Goal: Transaction & Acquisition: Purchase product/service

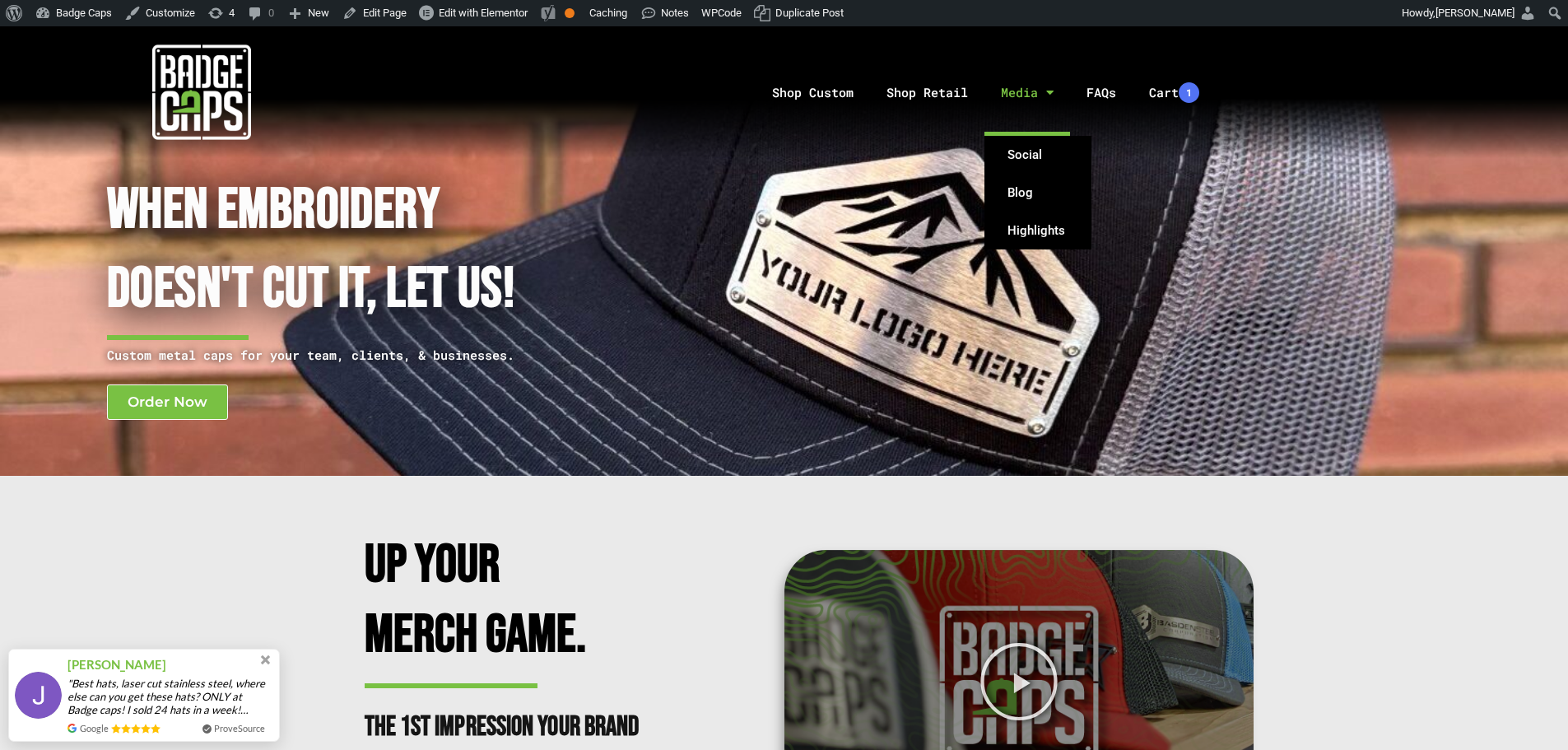
click at [1010, 95] on link "Media" at bounding box center [1027, 92] width 85 height 86
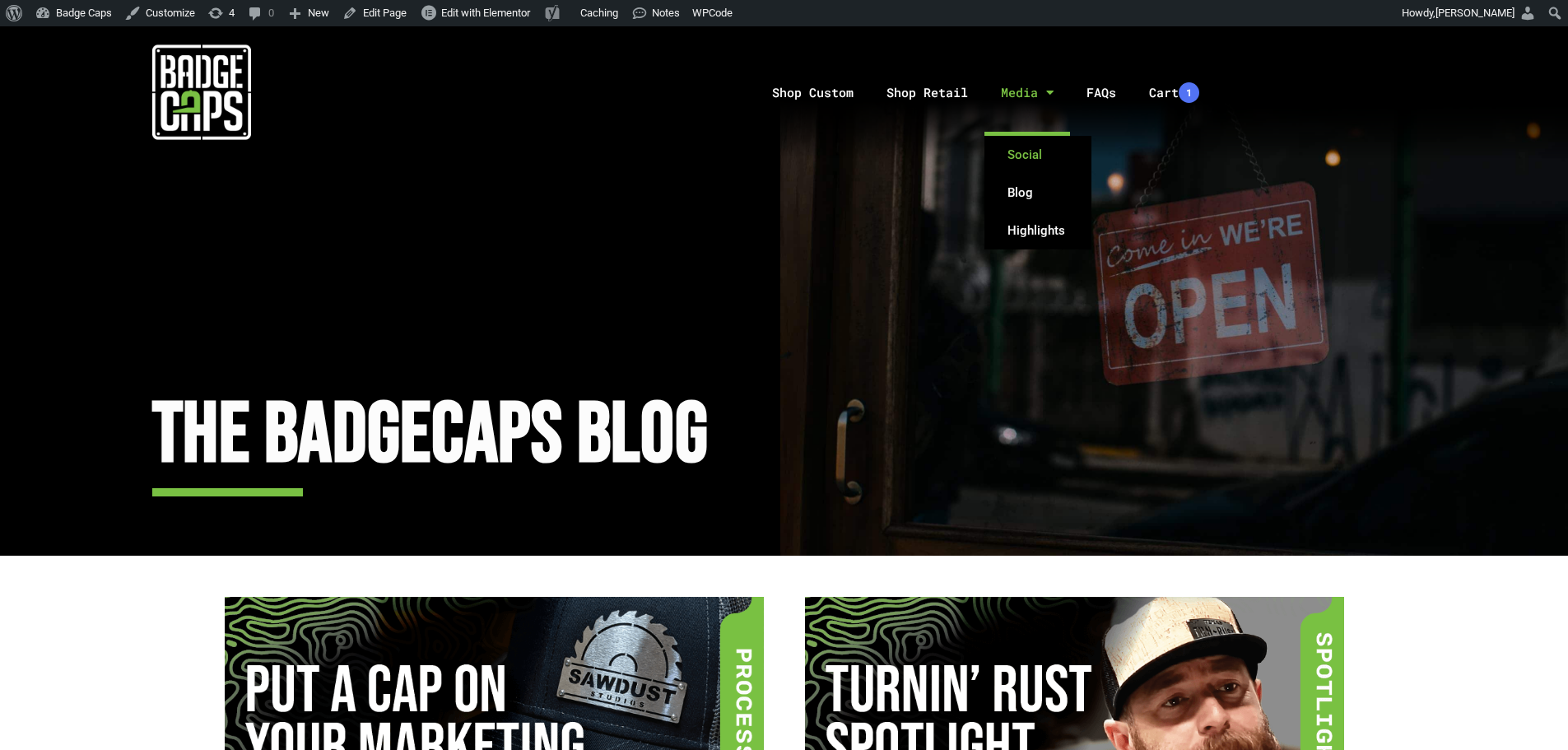
click at [1020, 149] on link "Social" at bounding box center [1038, 155] width 107 height 38
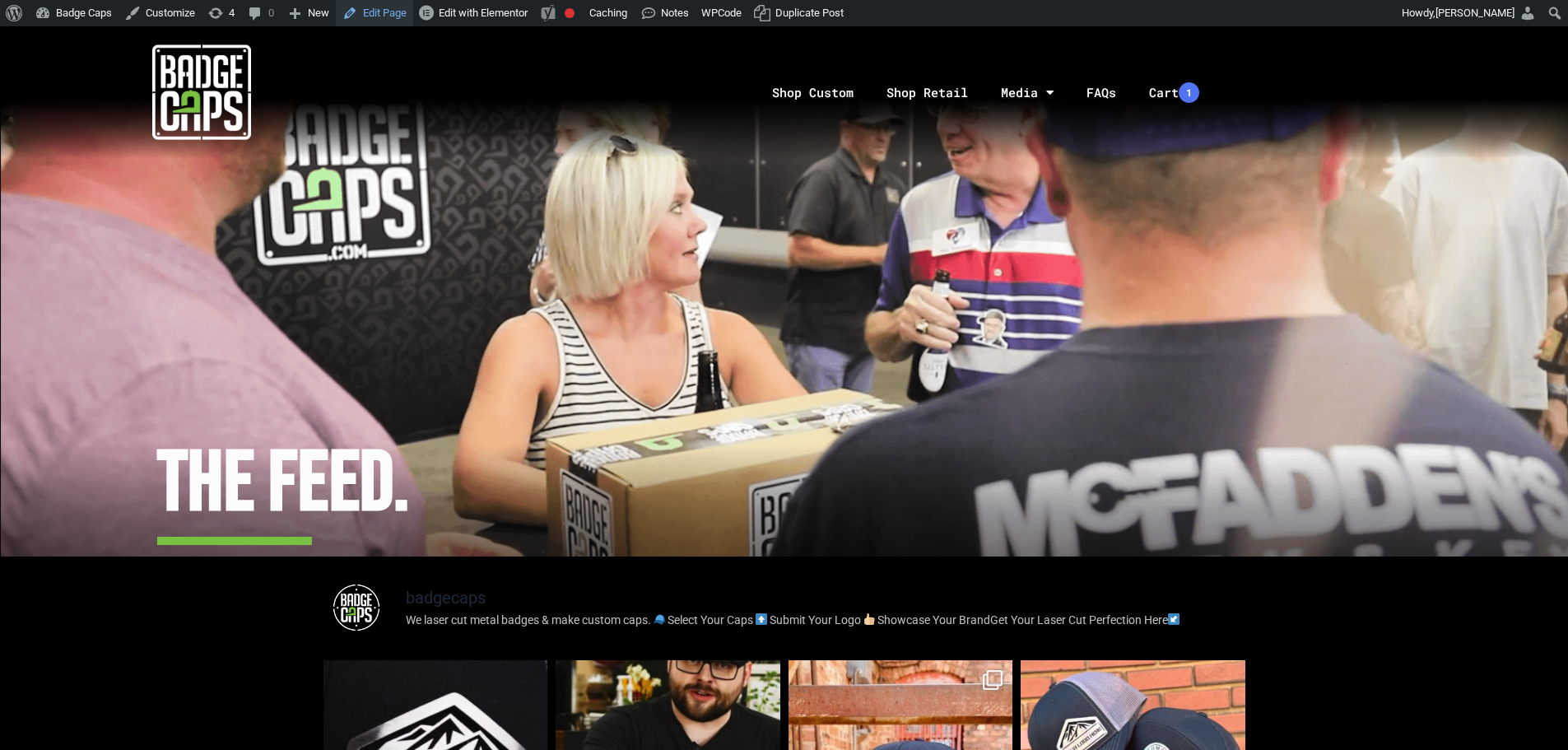
click at [356, 17] on link "Edit Page" at bounding box center [374, 13] width 78 height 26
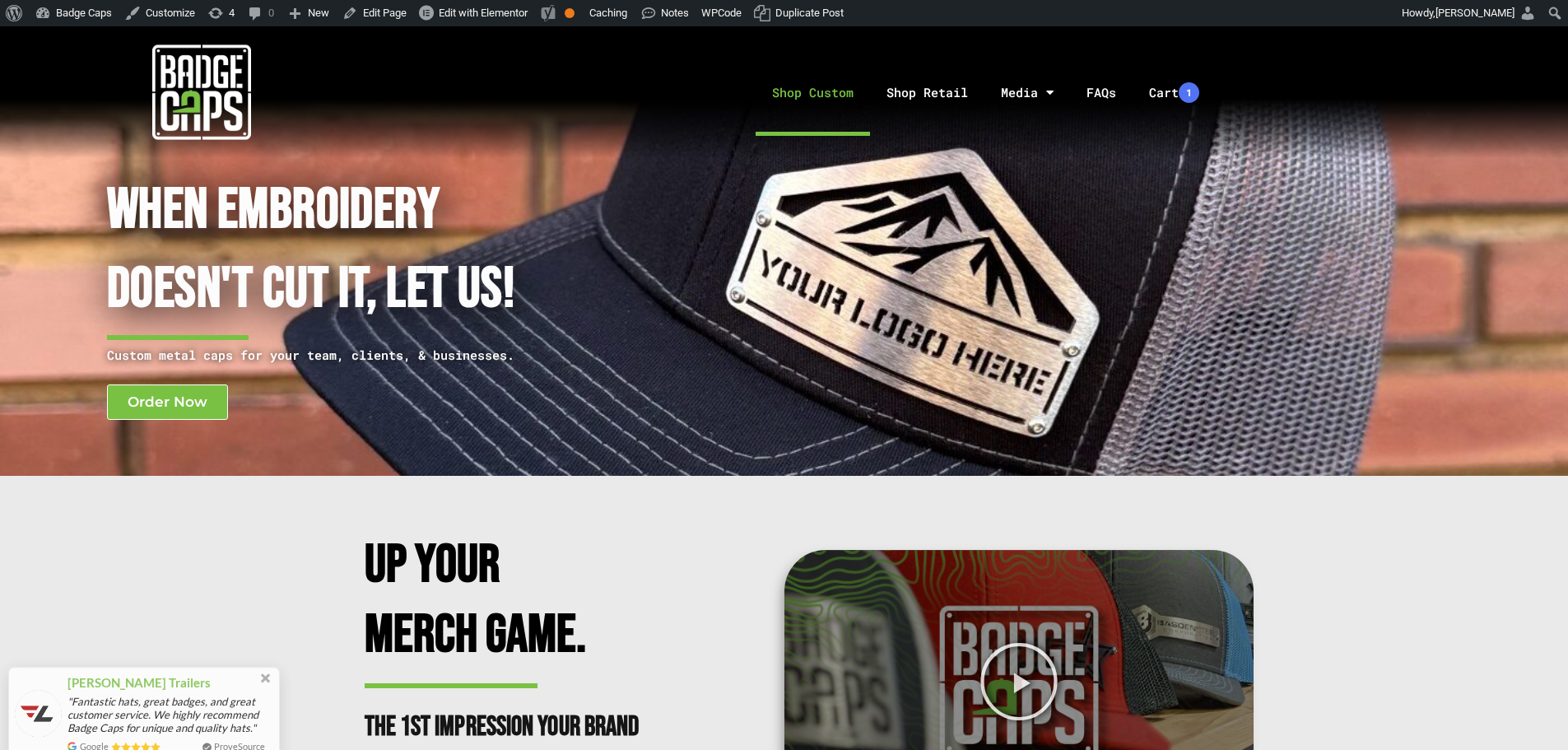
click at [787, 97] on link "Shop Custom" at bounding box center [813, 92] width 114 height 86
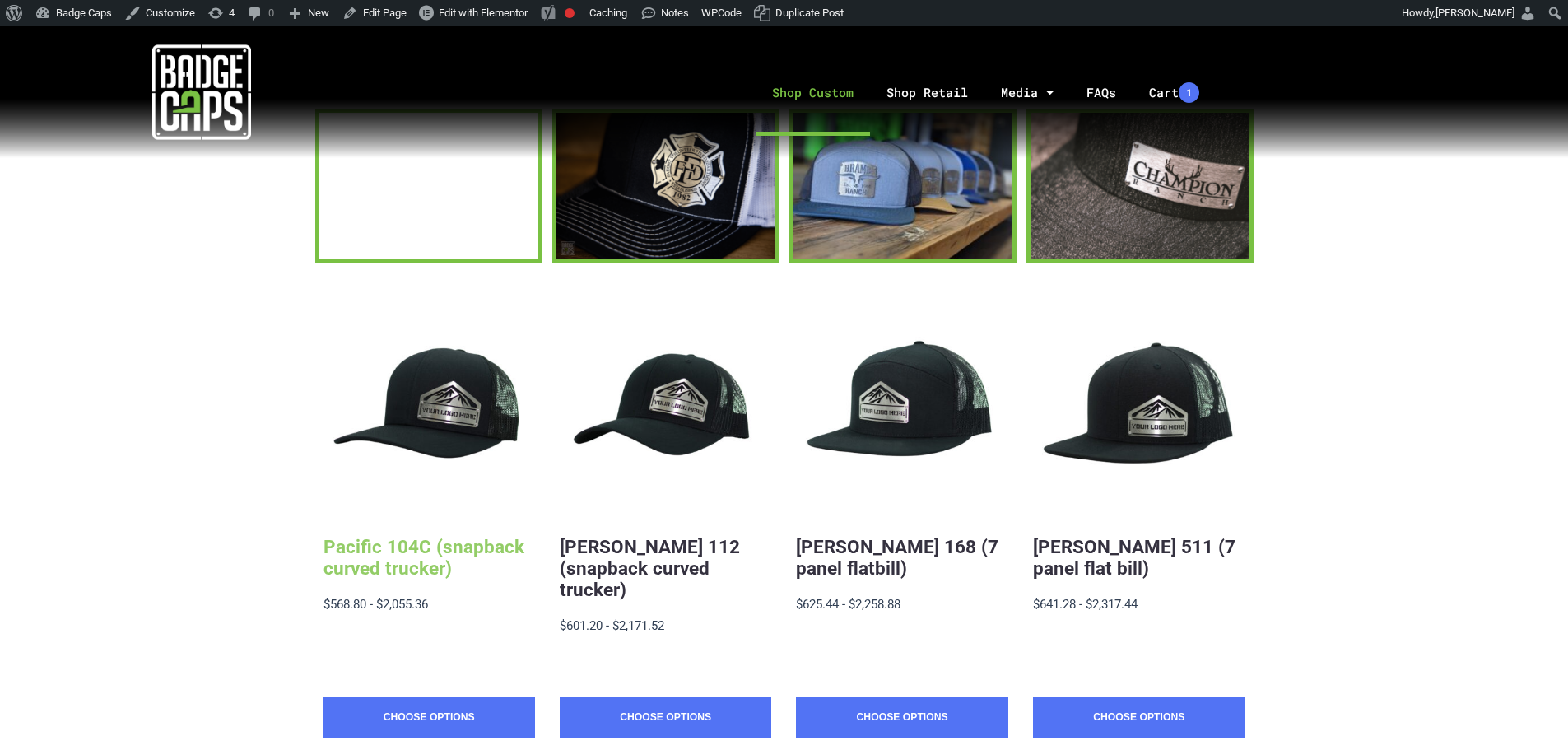
scroll to position [247, 0]
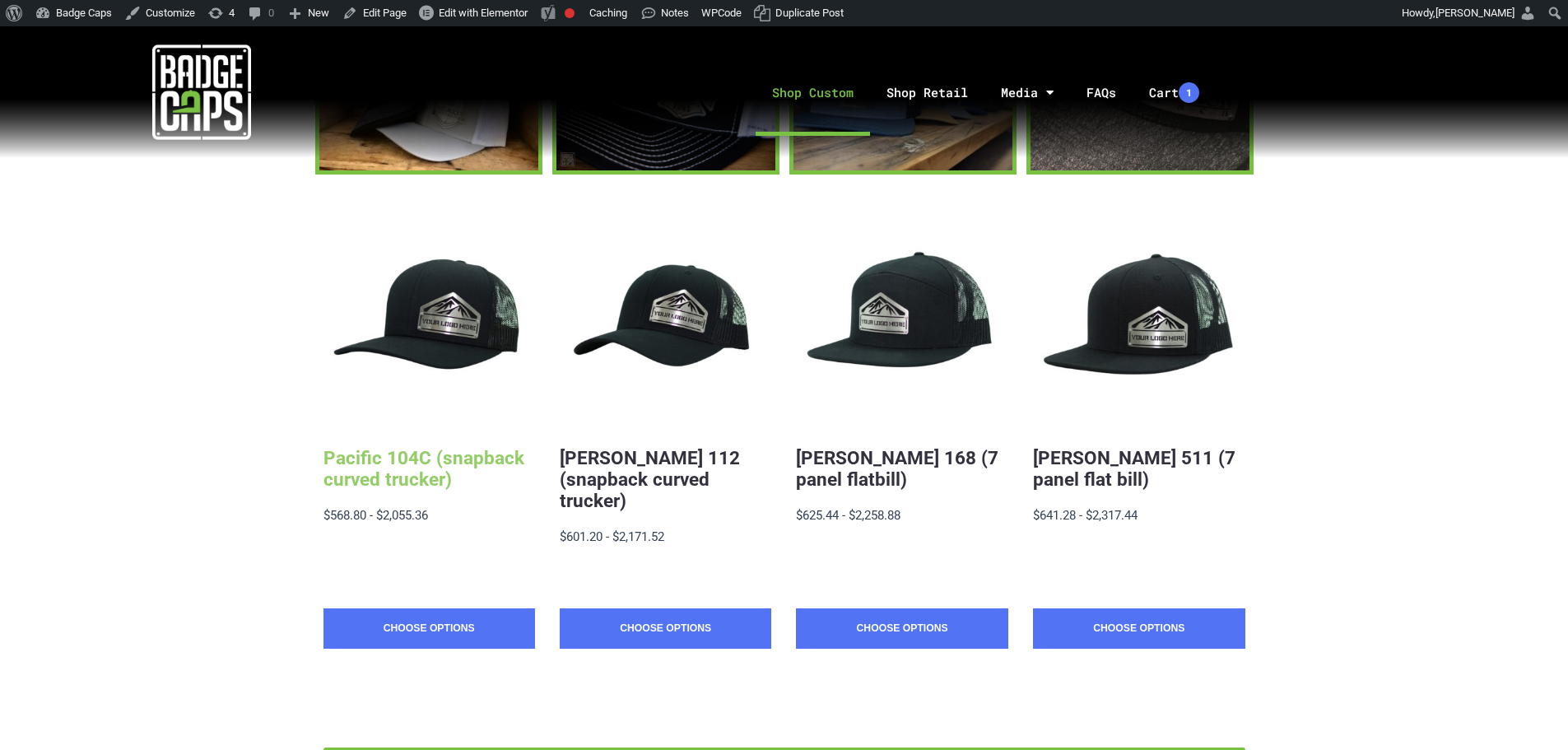
click at [425, 466] on link "Pacific 104C (snapback curved trucker)" at bounding box center [424, 468] width 201 height 43
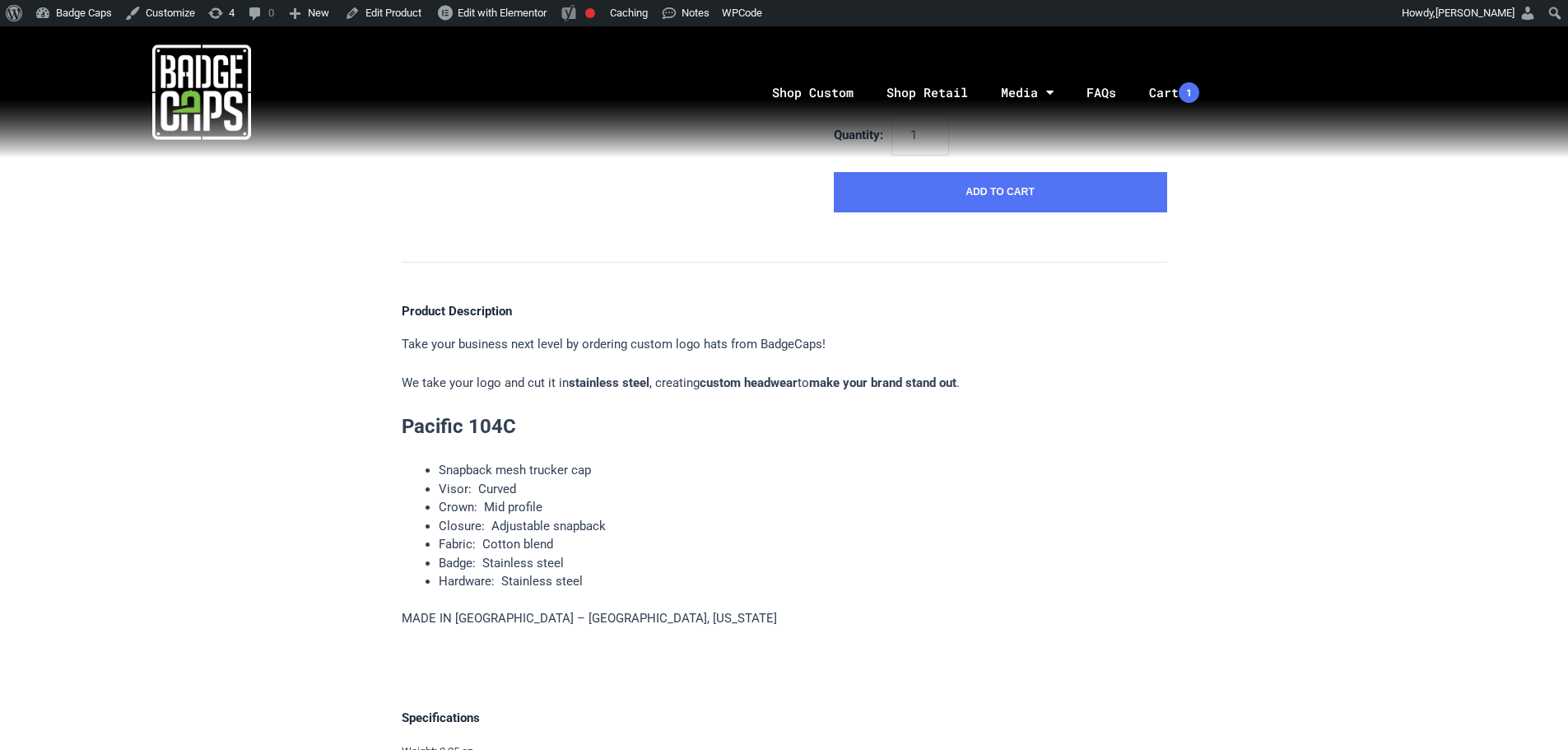
scroll to position [494, 0]
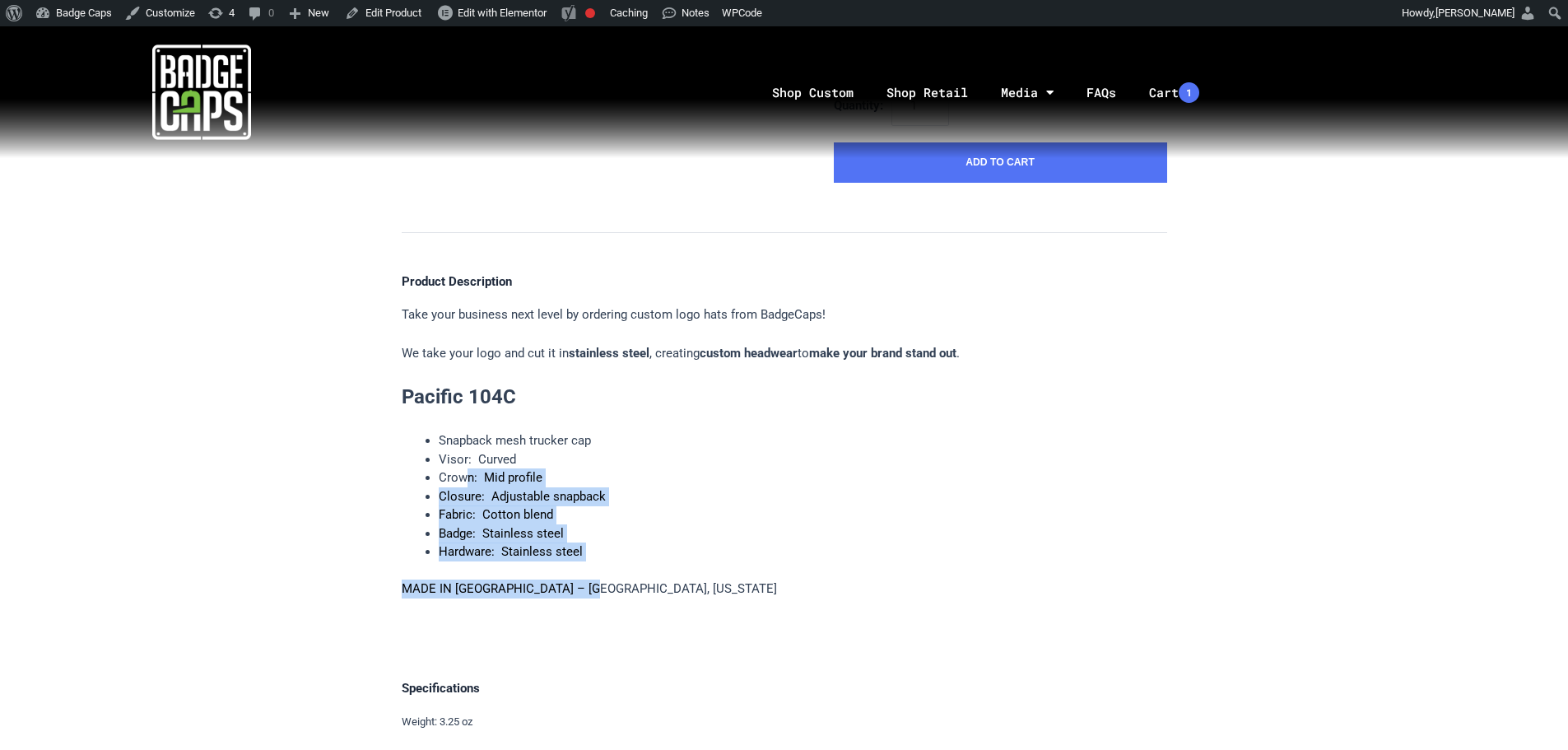
drag, startPoint x: 592, startPoint y: 563, endPoint x: 466, endPoint y: 478, distance: 152.0
click at [466, 478] on div "Take your business next level by ordering custom logo hats from BadgeCaps! We t…" at bounding box center [784, 452] width 765 height 293
click at [528, 536] on li "Badge: Stainless steel" at bounding box center [803, 534] width 728 height 19
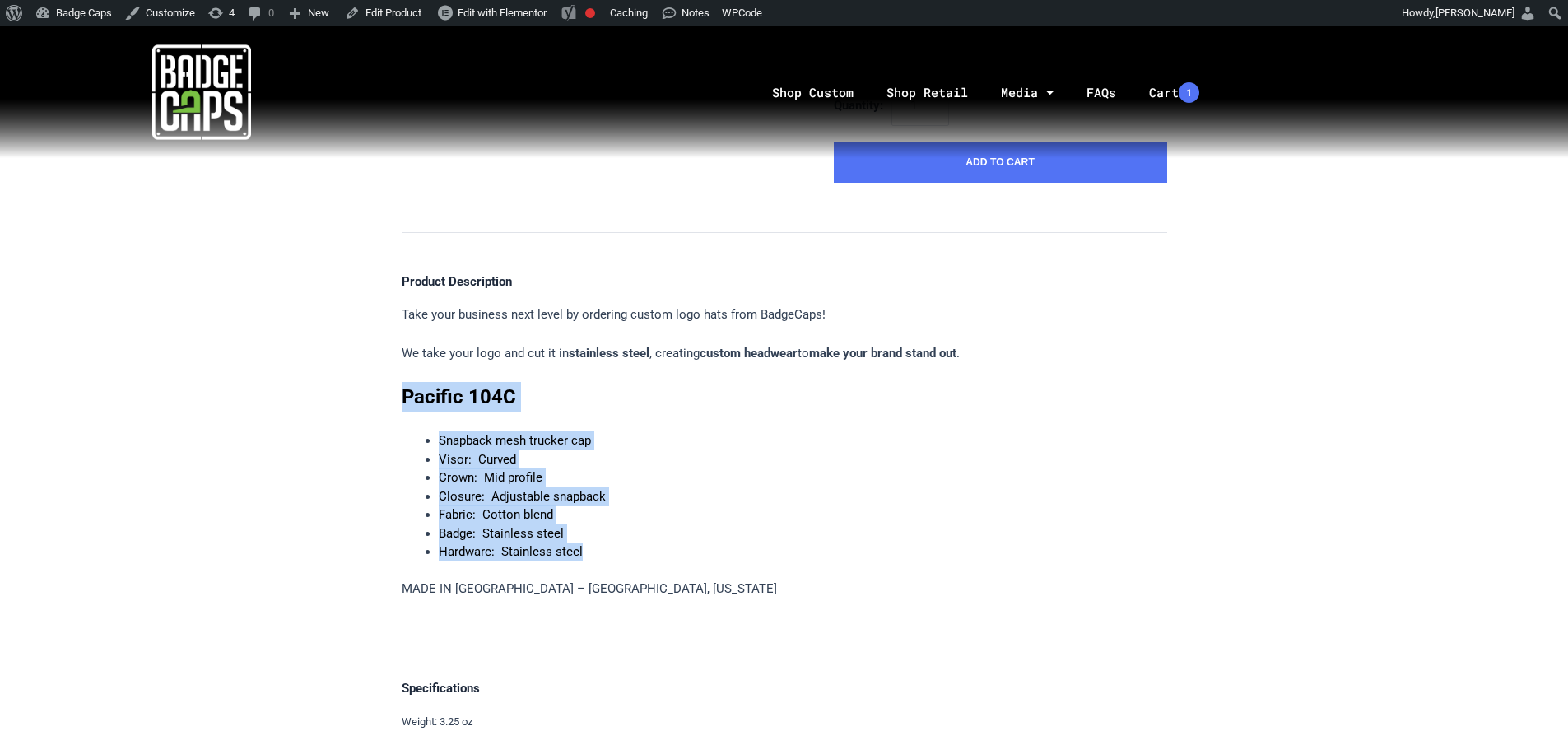
drag, startPoint x: 603, startPoint y: 558, endPoint x: 401, endPoint y: 448, distance: 230.0
click at [395, 404] on div "Pacific 104C (snapback curved trucker) $568.80 MSRP: $568.80 0 reviews SKU: 104…" at bounding box center [784, 291] width 799 height 1254
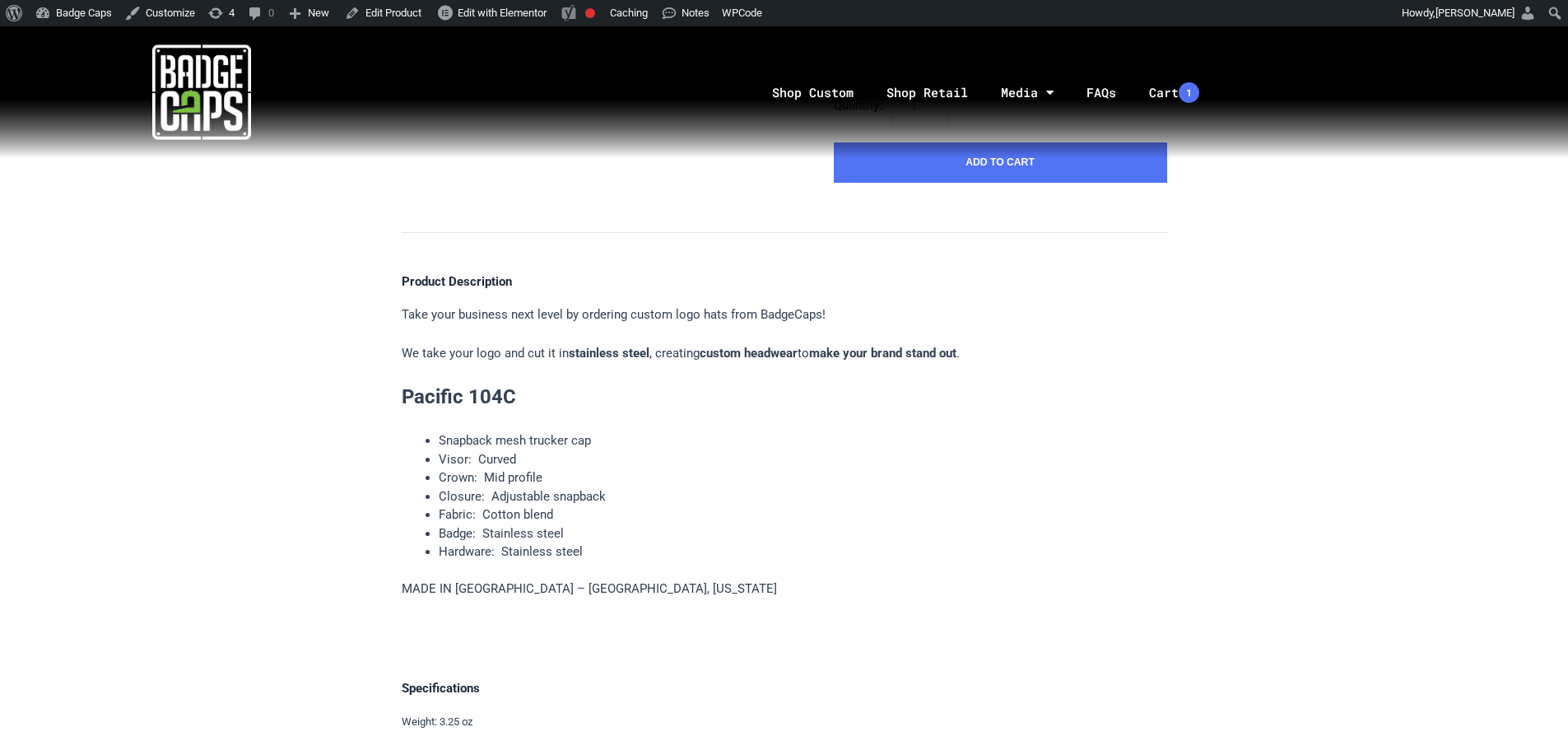
drag, startPoint x: 1413, startPoint y: 108, endPoint x: 1394, endPoint y: 108, distance: 19.0
click at [1413, 108] on nav "Shop Custom Shop Retail Media Social Blog Highlights FAQs Cart 1 Your cart is e…" at bounding box center [985, 92] width 1166 height 86
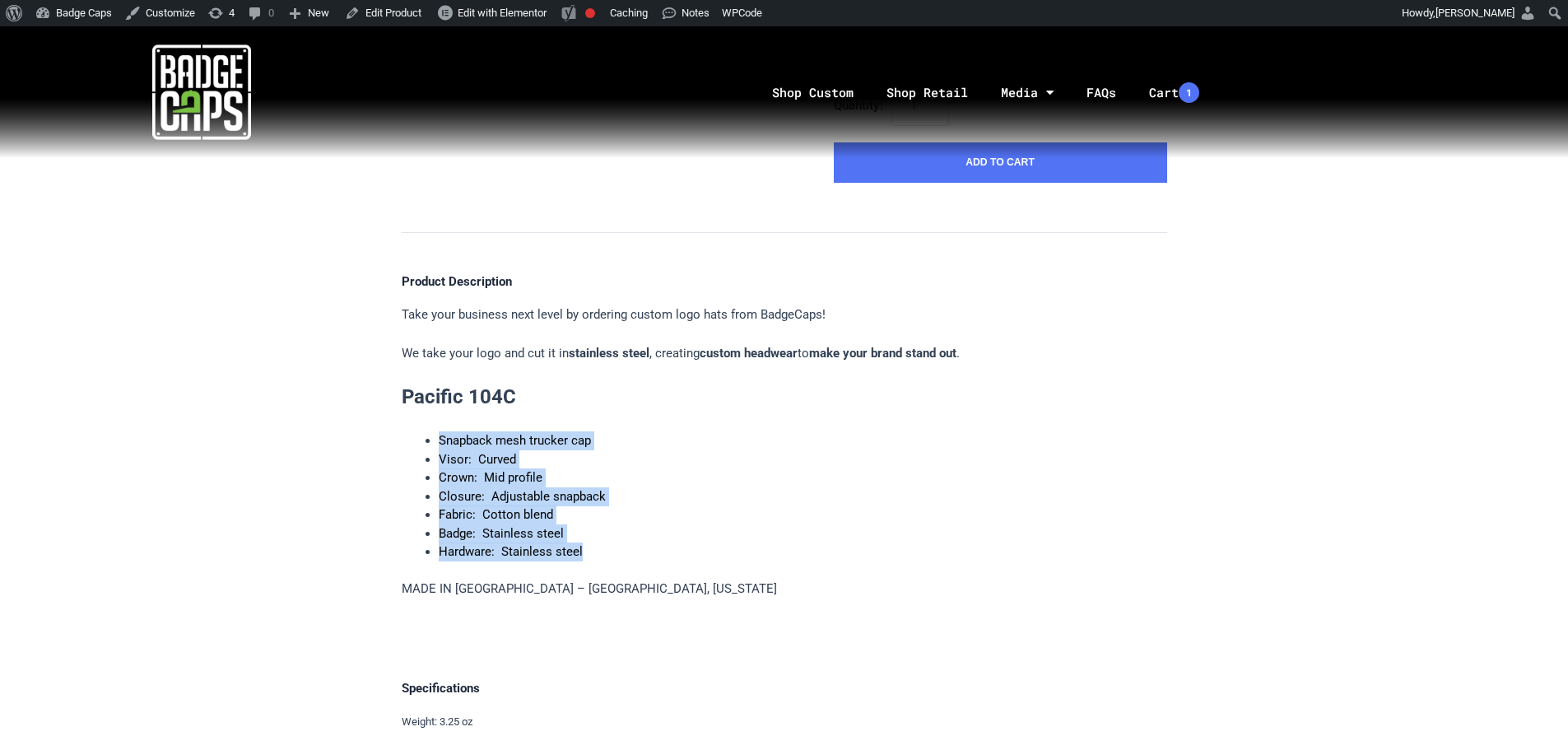
drag, startPoint x: 584, startPoint y: 560, endPoint x: 430, endPoint y: 444, distance: 192.8
click at [430, 444] on div "Take your business next level by ordering custom logo hats from BadgeCaps! We t…" at bounding box center [784, 452] width 765 height 293
copy ul "Snapback mesh trucker cap Visor: Curved Crown: Mid profile Closure: Adjustable …"
